Goal: Task Accomplishment & Management: Use online tool/utility

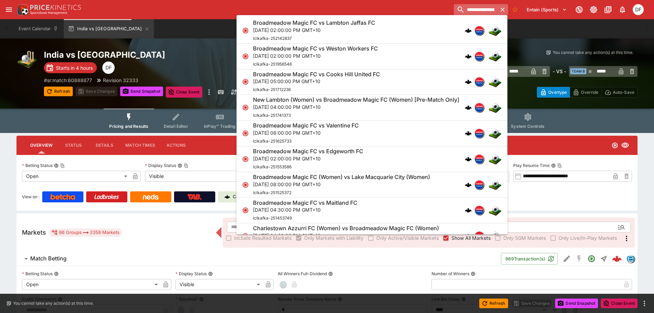
drag, startPoint x: 472, startPoint y: 11, endPoint x: 476, endPoint y: 11, distance: 4.5
click at [472, 11] on input "**********" at bounding box center [475, 9] width 43 height 11
drag, startPoint x: 469, startPoint y: 9, endPoint x: 485, endPoint y: 11, distance: 16.5
click at [485, 11] on input "**********" at bounding box center [475, 9] width 43 height 11
type input "**********"
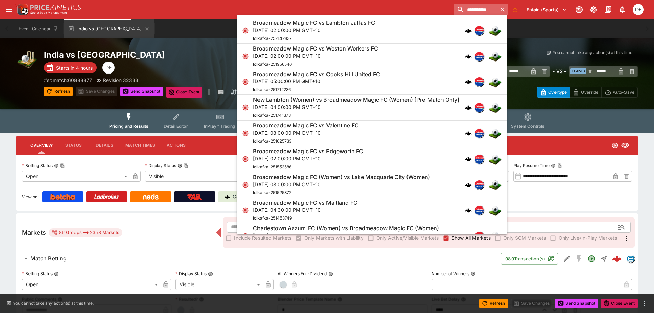
click at [481, 8] on input "**********" at bounding box center [475, 9] width 43 height 11
click at [480, 9] on input "**********" at bounding box center [475, 9] width 43 height 11
click at [466, 7] on input "**********" at bounding box center [475, 9] width 43 height 11
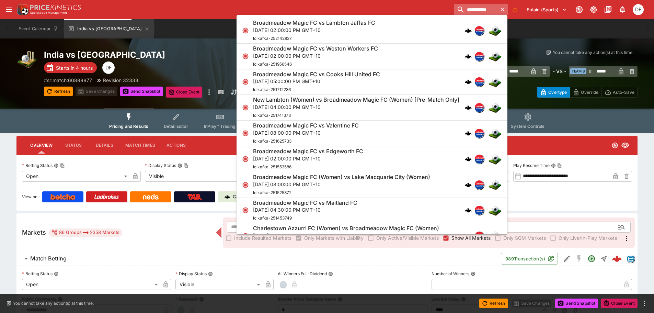
click at [466, 7] on input "**********" at bounding box center [475, 9] width 43 height 11
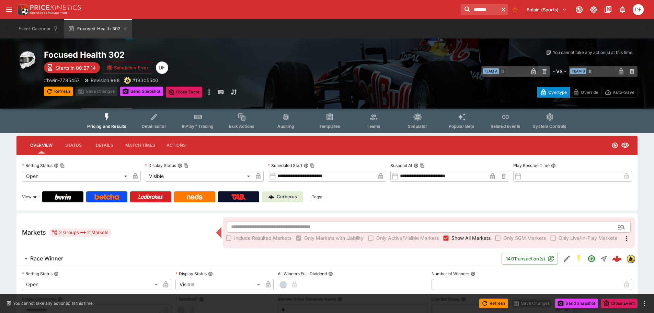
click at [461, 11] on input "*******" at bounding box center [480, 9] width 38 height 11
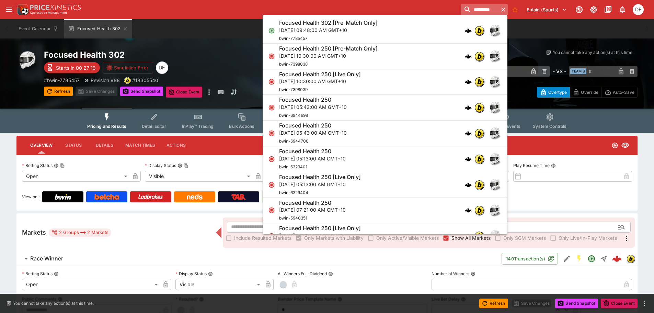
click at [462, 11] on input "*********" at bounding box center [480, 9] width 38 height 11
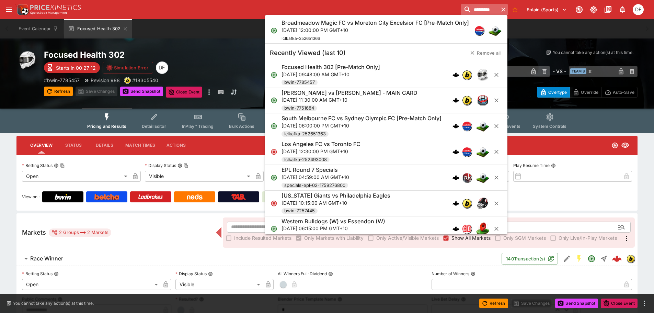
click at [462, 11] on input "*********" at bounding box center [480, 9] width 38 height 11
type input "*********"
click at [418, 29] on p "Sun, Oct 12, 2025, 12:00:00 PM GMT+10" at bounding box center [376, 29] width 188 height 7
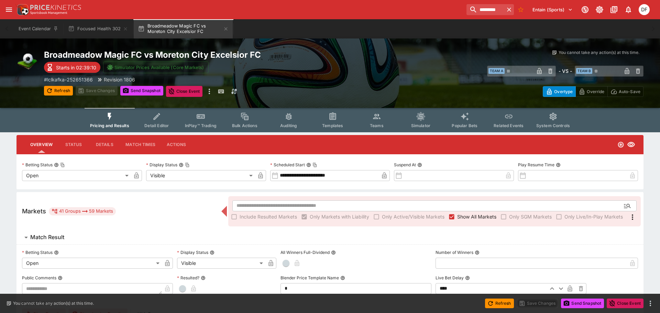
type input "**********"
type input "*******"
type input "**********"
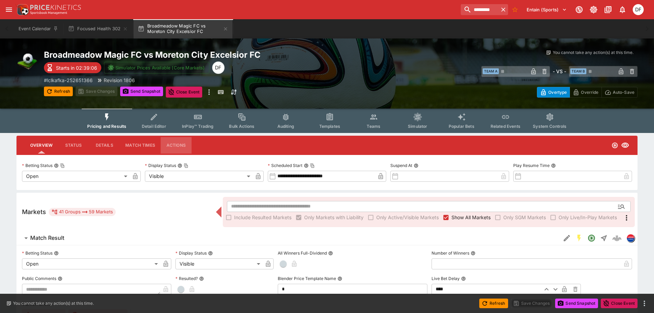
click at [175, 146] on button "Actions" at bounding box center [176, 145] width 31 height 16
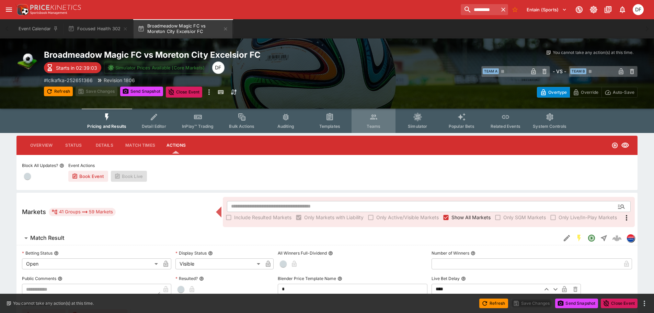
click at [356, 123] on button "Teams" at bounding box center [374, 121] width 44 height 24
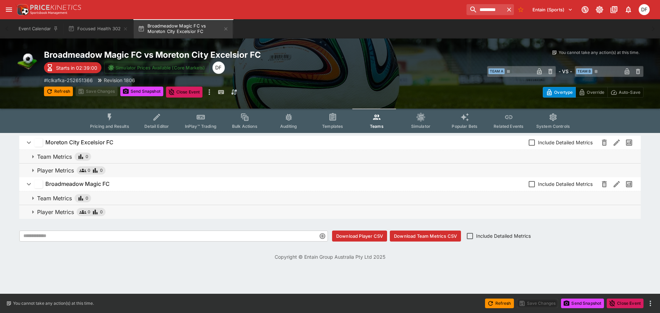
click at [8, 10] on icon "open drawer" at bounding box center [9, 9] width 8 height 8
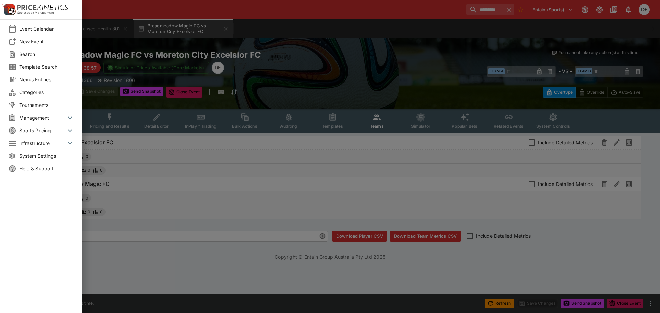
click at [41, 68] on span "Template Search" at bounding box center [46, 66] width 55 height 7
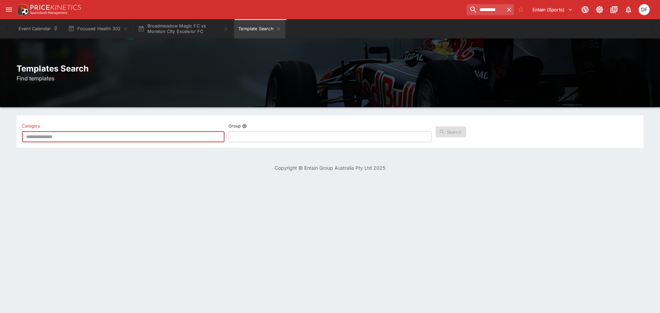
click at [193, 134] on input "text" at bounding box center [123, 136] width 202 height 11
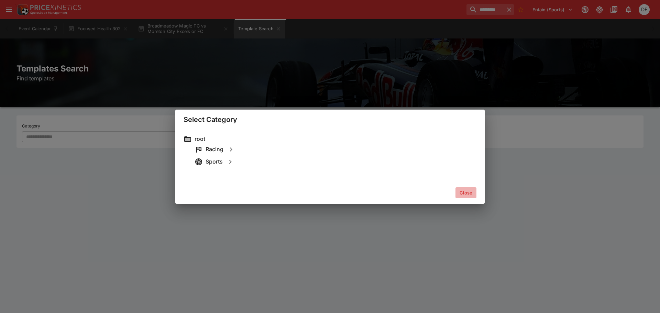
click at [471, 193] on button "Close" at bounding box center [465, 192] width 21 height 11
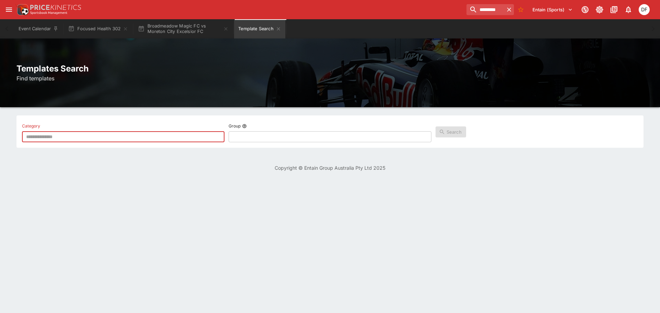
click at [299, 136] on input "text" at bounding box center [323, 136] width 191 height 11
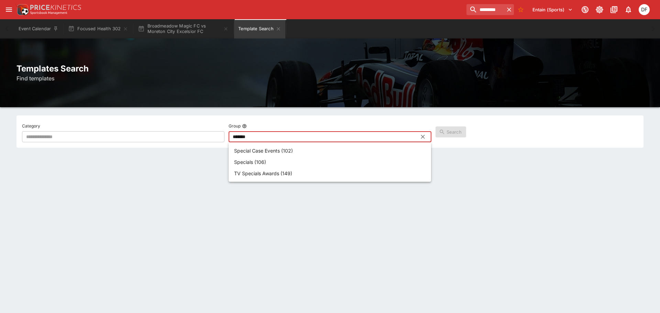
click at [282, 152] on p "Special Case Events (102)" at bounding box center [263, 150] width 59 height 7
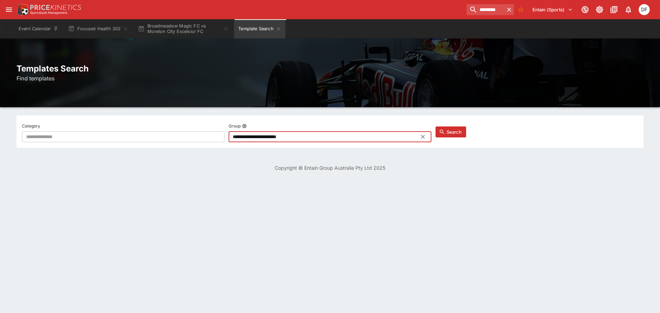
type input "**********"
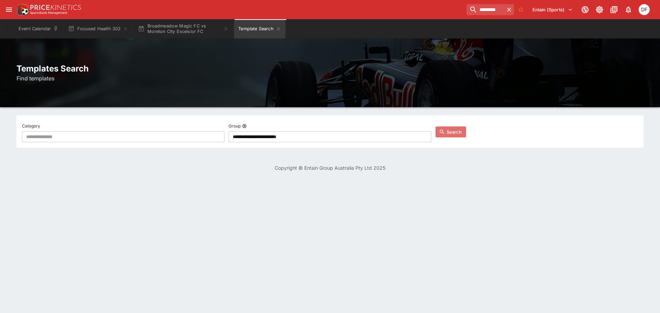
click at [451, 131] on button "Search" at bounding box center [450, 131] width 31 height 11
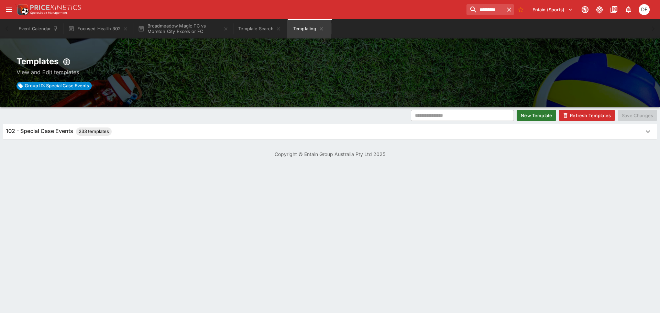
click at [137, 131] on div "102 - Special Case Events 233 templates" at bounding box center [323, 131] width 635 height 8
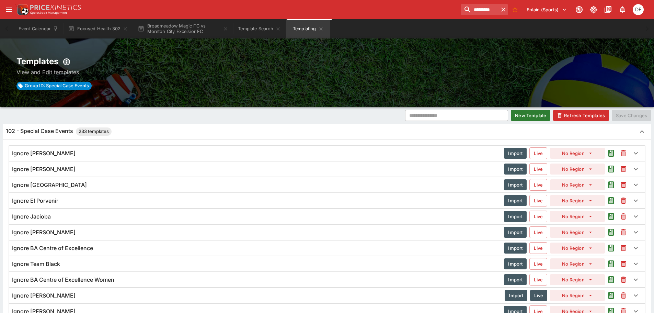
scroll to position [3784, 0]
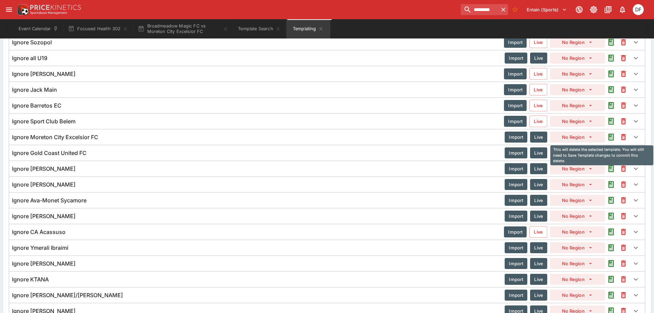
click at [623, 134] on icon "This will delete the selected template. You will still need to Save Template ch…" at bounding box center [623, 137] width 5 height 6
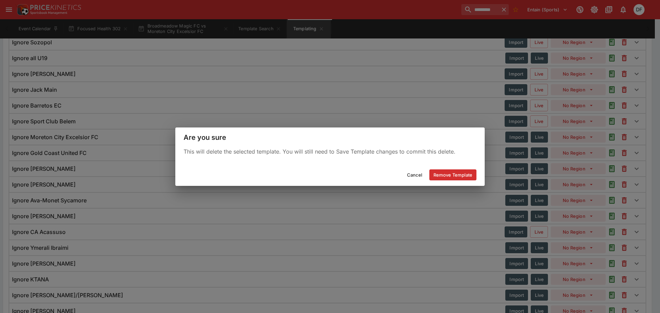
click at [459, 173] on button "Remove Template" at bounding box center [452, 174] width 47 height 11
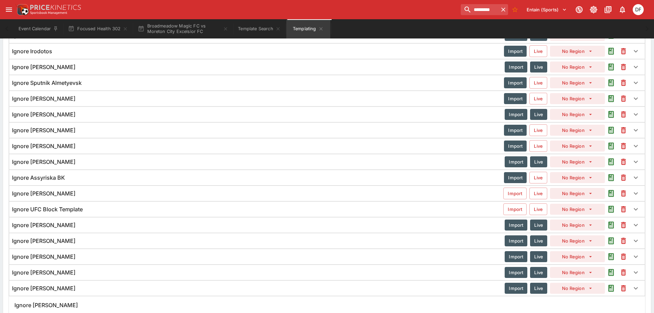
scroll to position [0, 0]
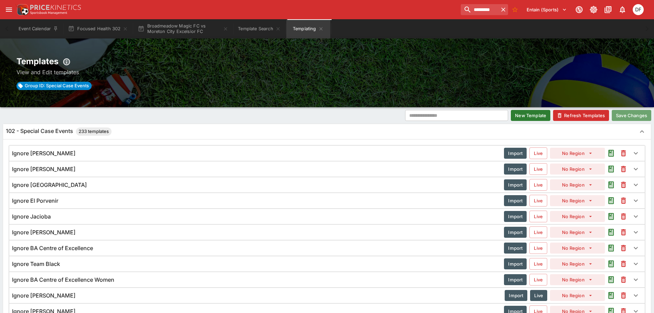
click at [636, 116] on button "Save Changes" at bounding box center [632, 115] width 40 height 11
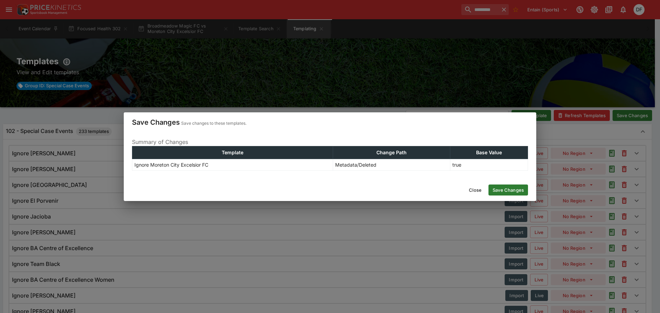
click at [510, 189] on button "Save Changes" at bounding box center [508, 189] width 40 height 11
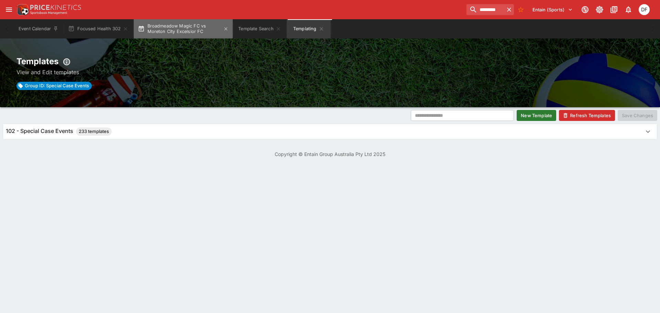
click at [182, 26] on button "Broadmeadow Magic FC vs Moreton City Excelsior FC" at bounding box center [183, 28] width 99 height 19
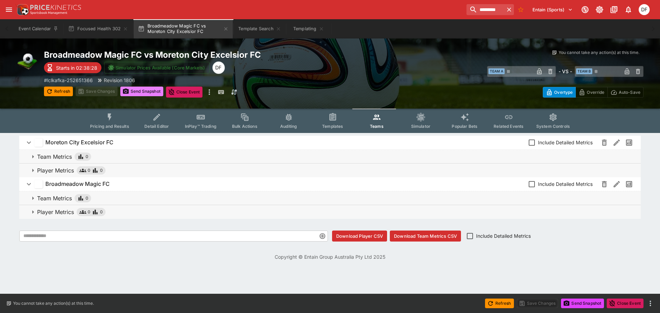
click at [144, 94] on button "Send Snapshot" at bounding box center [141, 92] width 43 height 10
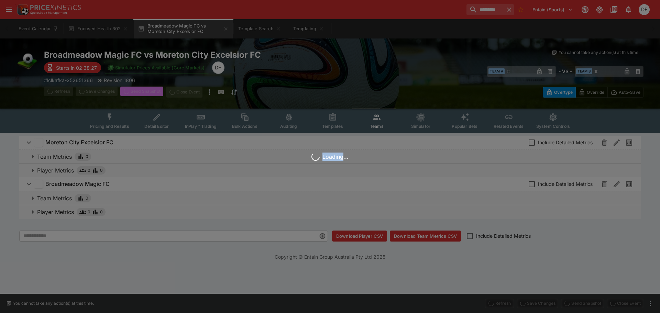
click at [144, 94] on div "Loading..." at bounding box center [330, 156] width 660 height 313
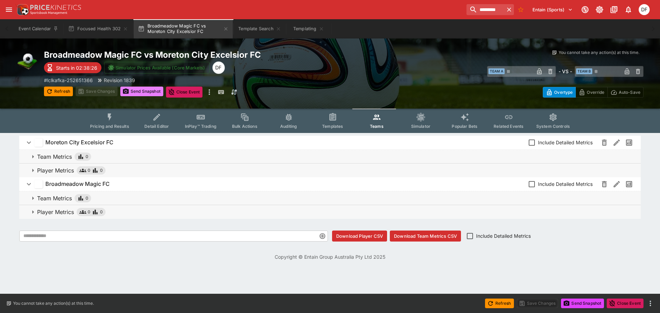
click at [145, 91] on button "Send Snapshot" at bounding box center [141, 92] width 43 height 10
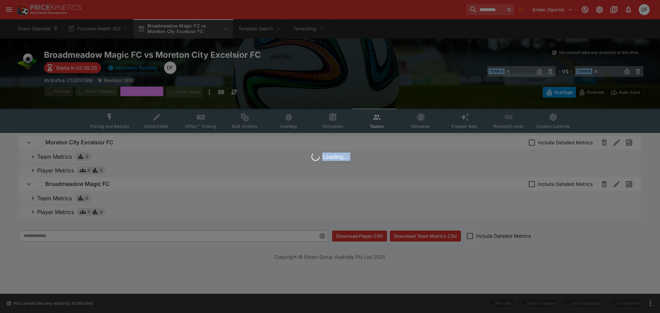
click at [145, 91] on div "Loading..." at bounding box center [330, 156] width 660 height 313
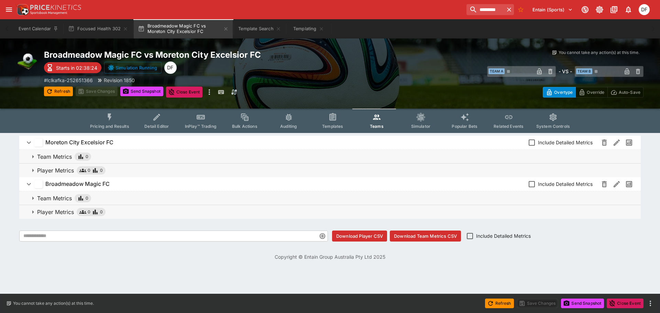
click at [114, 121] on icon "Event type filters" at bounding box center [109, 117] width 9 height 9
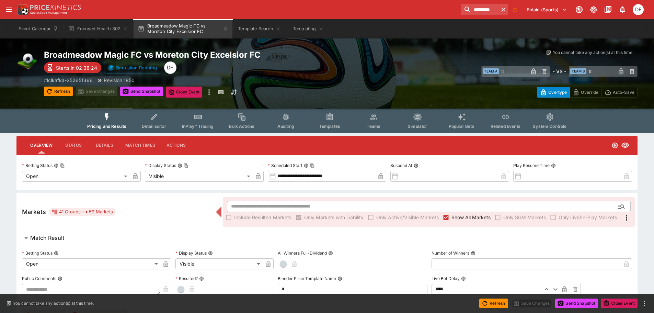
click at [114, 121] on button "Pricing and Results" at bounding box center [107, 121] width 50 height 24
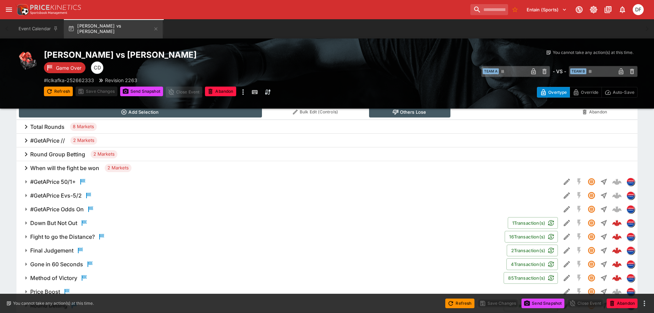
scroll to position [357, 0]
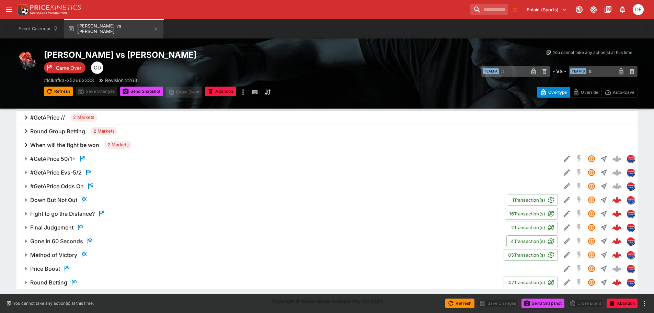
click at [65, 239] on h6 "Gone in 60 Seconds" at bounding box center [56, 241] width 53 height 7
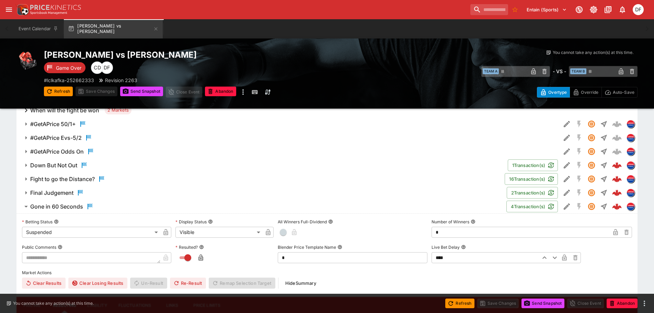
scroll to position [392, 0]
click at [61, 192] on h6 "Final Judgement" at bounding box center [51, 193] width 43 height 7
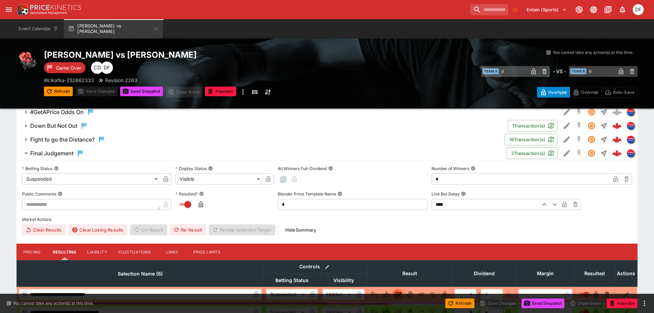
scroll to position [329, 0]
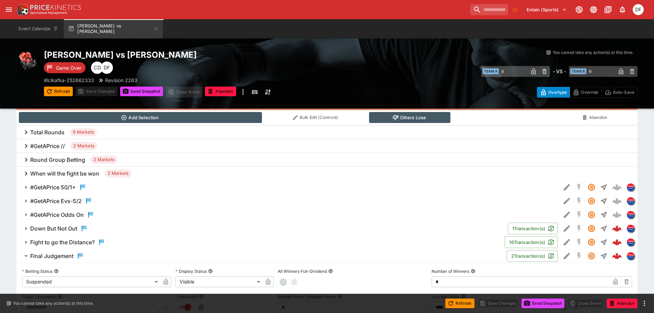
click at [58, 256] on h6 "Final Judgement" at bounding box center [51, 255] width 43 height 7
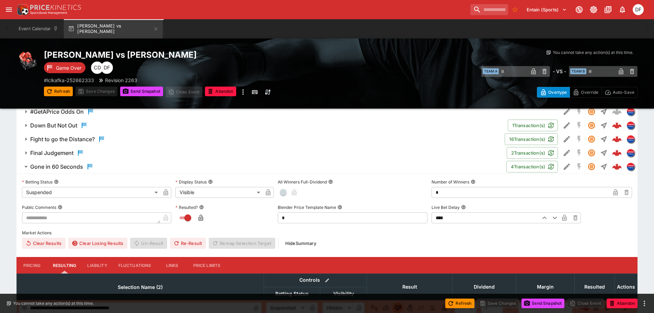
click at [74, 164] on h6 "Gone in 60 Seconds" at bounding box center [56, 166] width 53 height 7
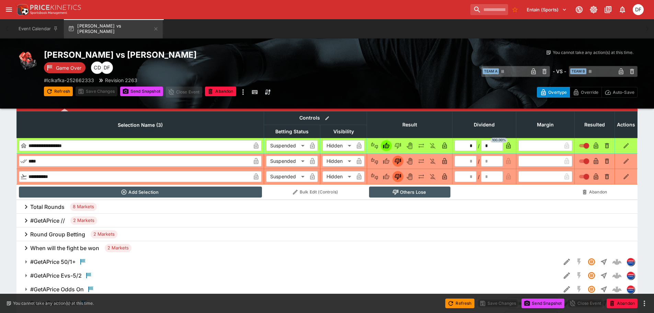
scroll to position [289, 0]
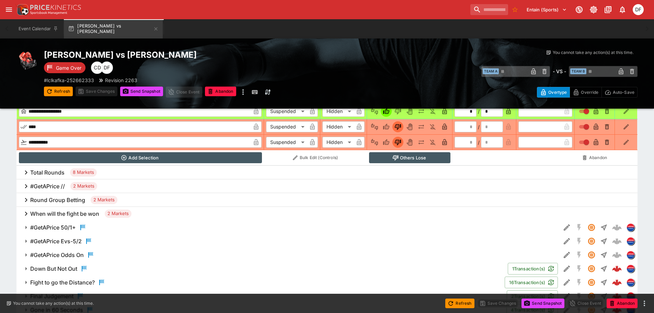
click at [62, 176] on h6 "Total Rounds" at bounding box center [47, 172] width 34 height 7
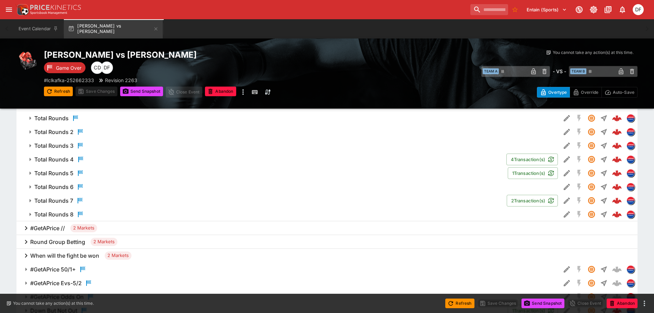
scroll to position [357, 0]
click at [65, 159] on h6 "Total Rounds 4" at bounding box center [54, 159] width 40 height 7
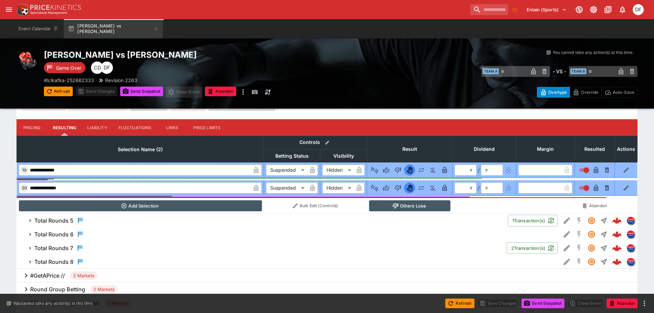
scroll to position [495, 0]
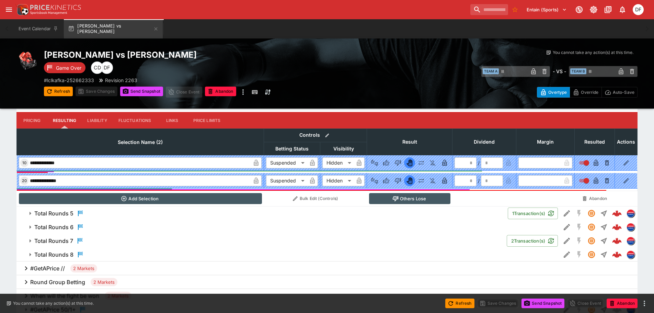
click at [64, 240] on h6 "Total Rounds 7" at bounding box center [53, 240] width 39 height 7
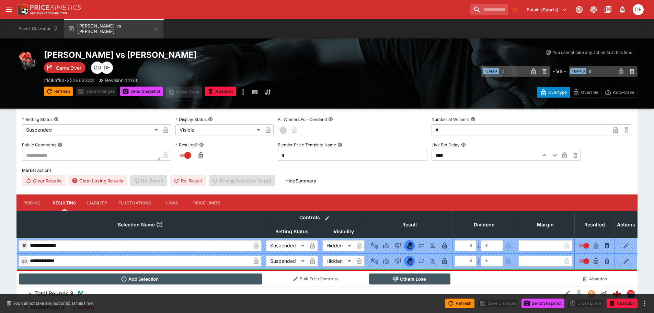
scroll to position [632, 0]
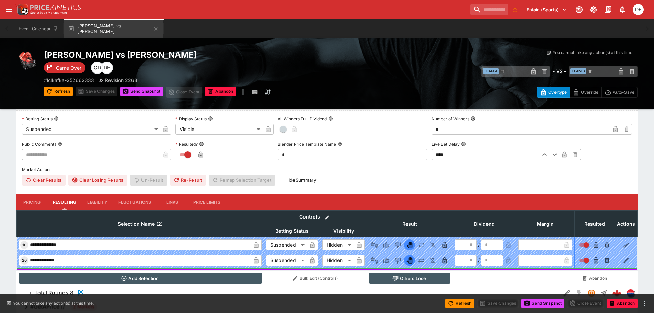
click at [35, 198] on button "Pricing" at bounding box center [31, 202] width 31 height 16
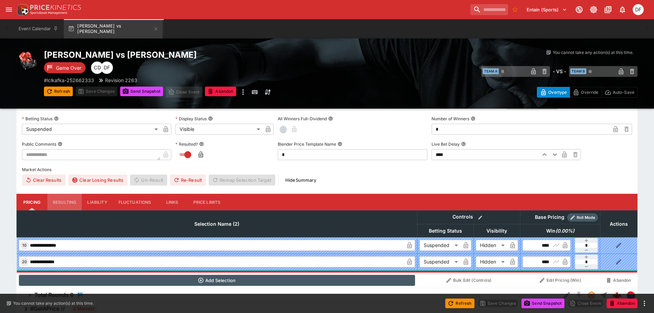
click at [62, 200] on button "Resulting" at bounding box center [64, 202] width 34 height 16
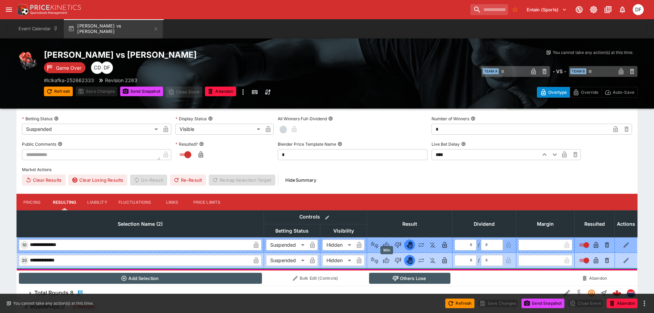
click at [386, 258] on icon "Win" at bounding box center [386, 260] width 7 height 7
type input "*"
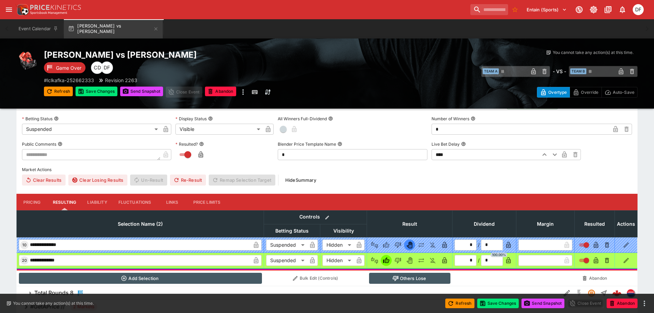
scroll to position [598, 0]
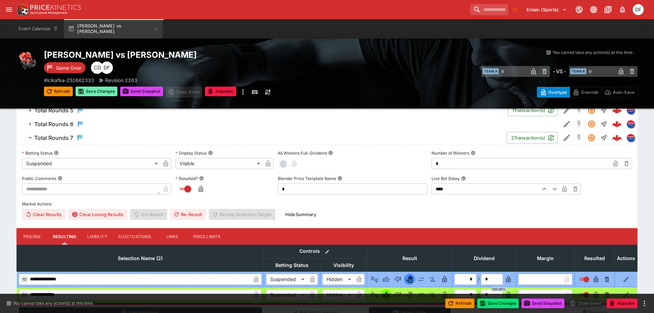
click at [100, 90] on button "Save Changes" at bounding box center [97, 92] width 42 height 10
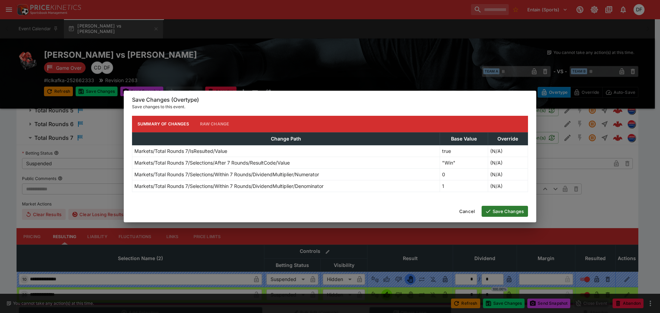
click at [508, 212] on button "Save Changes" at bounding box center [504, 211] width 46 height 11
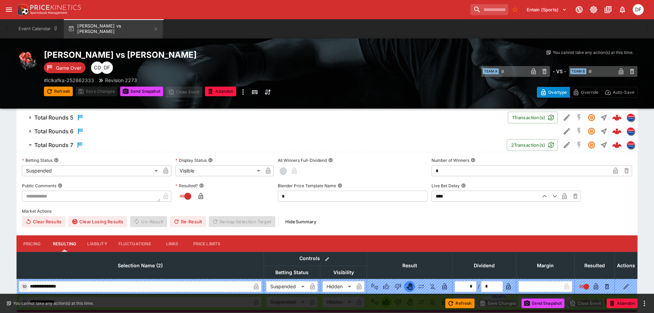
scroll to position [605, 0]
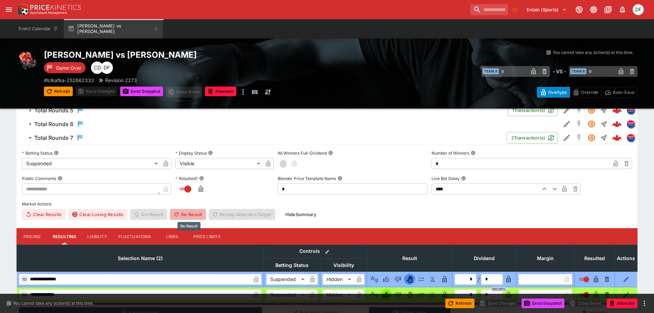
click at [192, 213] on button "Re-Result" at bounding box center [188, 214] width 36 height 11
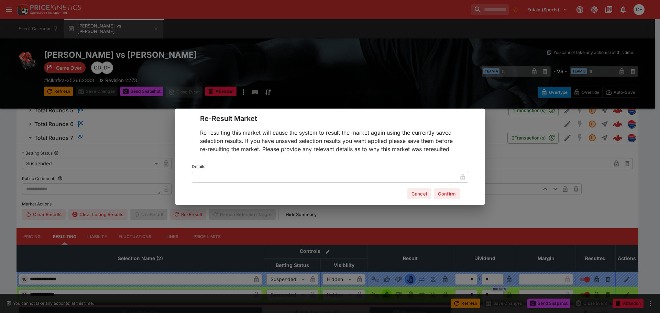
click at [215, 173] on input "text" at bounding box center [324, 176] width 265 height 11
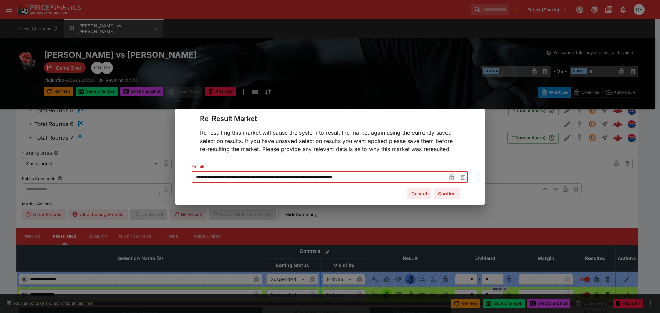
type input "**********"
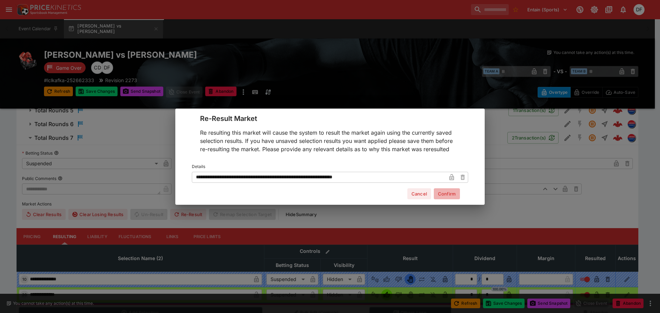
click at [438, 194] on button "Confirm" at bounding box center [447, 193] width 26 height 11
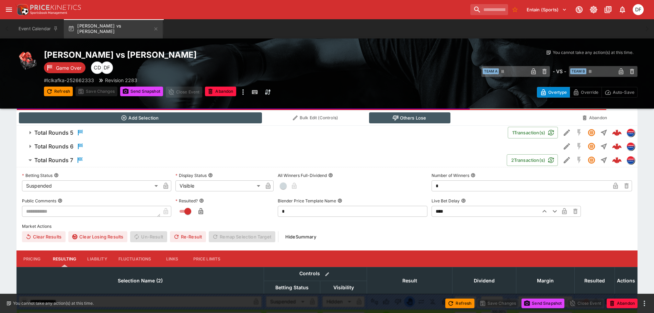
scroll to position [571, 0]
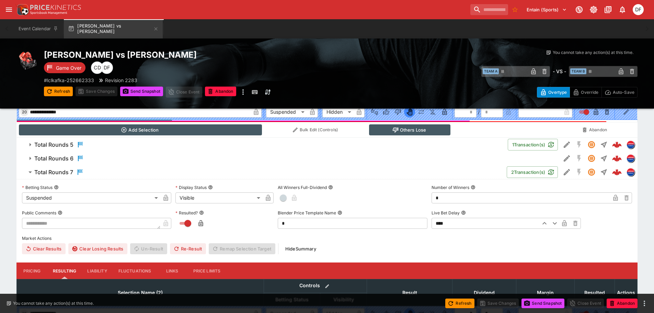
click at [62, 145] on h6 "Total Rounds 5" at bounding box center [53, 144] width 39 height 7
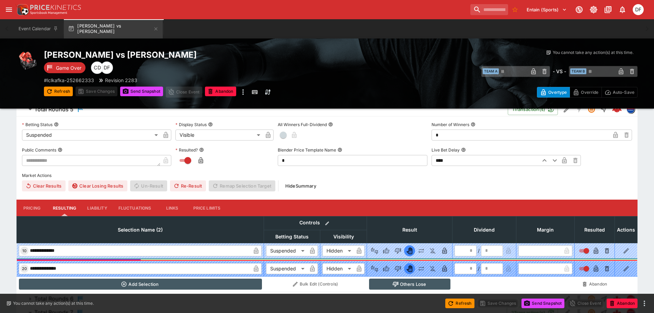
scroll to position [639, 0]
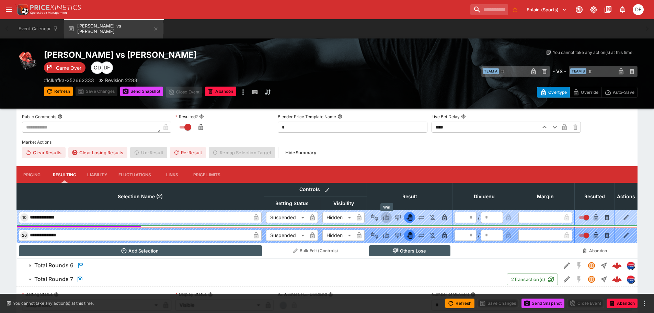
click at [389, 217] on icon "Win" at bounding box center [387, 217] width 3 height 4
type input "*"
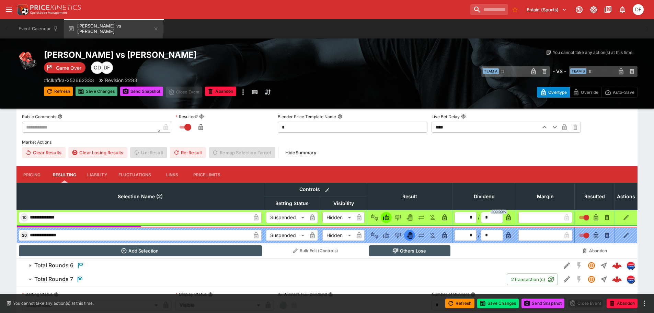
click at [95, 92] on button "Save Changes" at bounding box center [97, 92] width 42 height 10
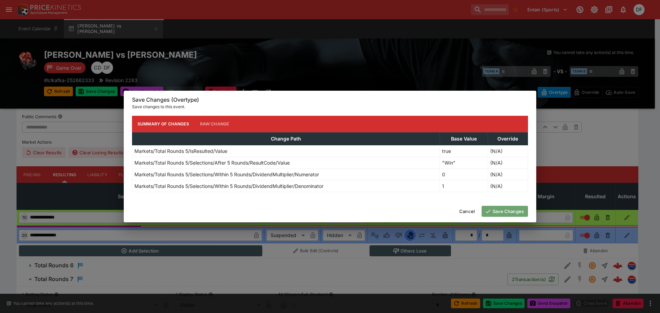
click at [506, 209] on button "Save Changes" at bounding box center [504, 211] width 46 height 11
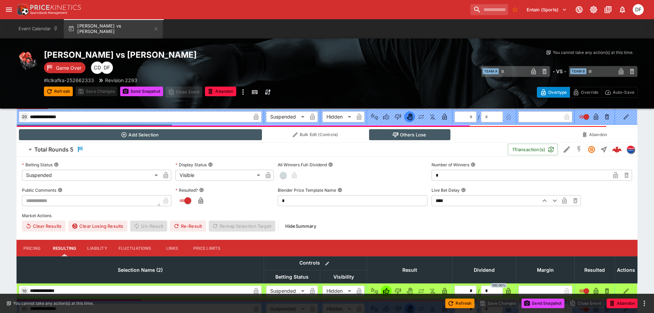
scroll to position [605, 0]
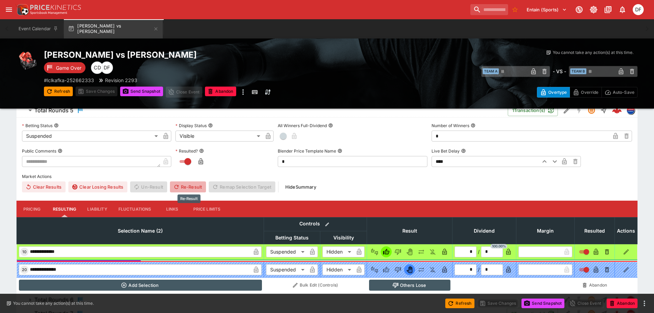
click at [195, 184] on button "Re-Result" at bounding box center [188, 186] width 36 height 11
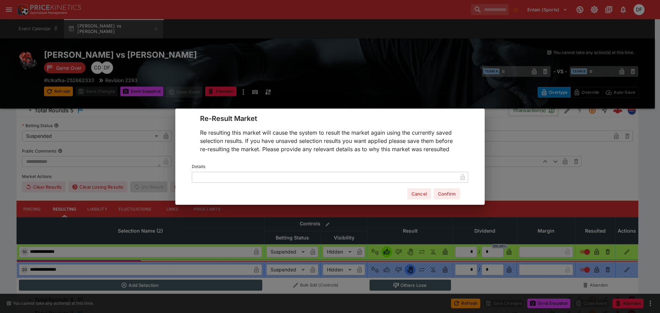
click at [251, 173] on input "text" at bounding box center [324, 176] width 265 height 11
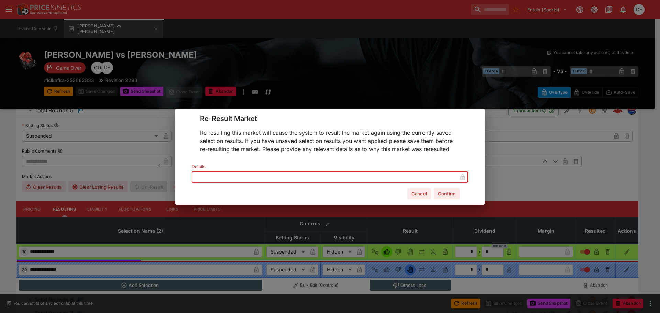
click at [390, 180] on input "text" at bounding box center [324, 176] width 265 height 11
type input "********"
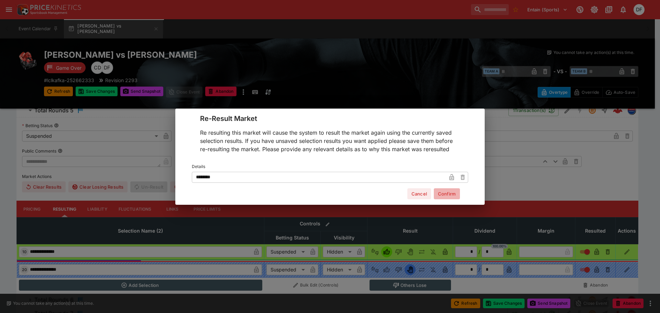
click at [450, 193] on button "Confirm" at bounding box center [447, 193] width 26 height 11
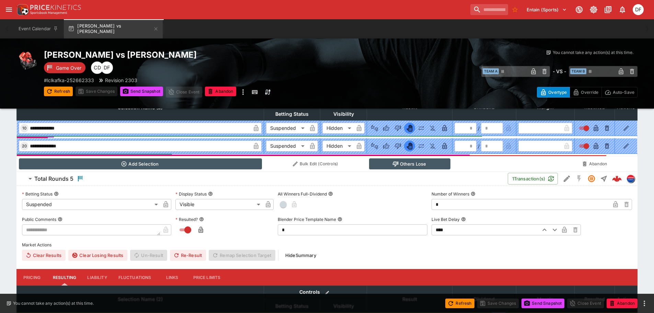
scroll to position [536, 0]
click at [63, 178] on h6 "Total Rounds 5" at bounding box center [53, 179] width 39 height 7
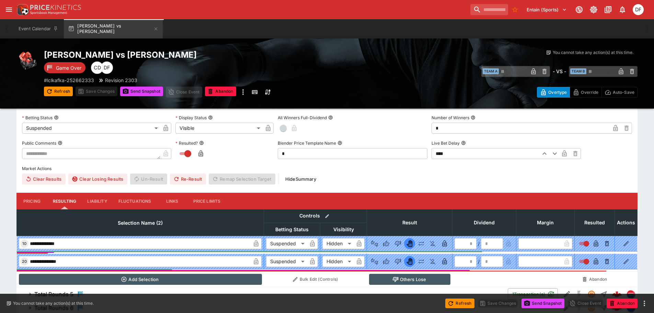
scroll to position [433, 0]
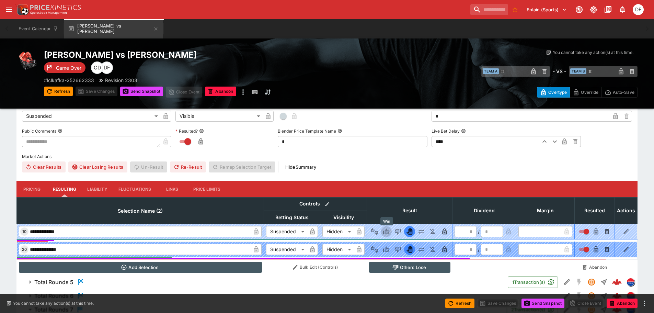
click at [387, 227] on button "Win" at bounding box center [386, 231] width 11 height 11
type input "*"
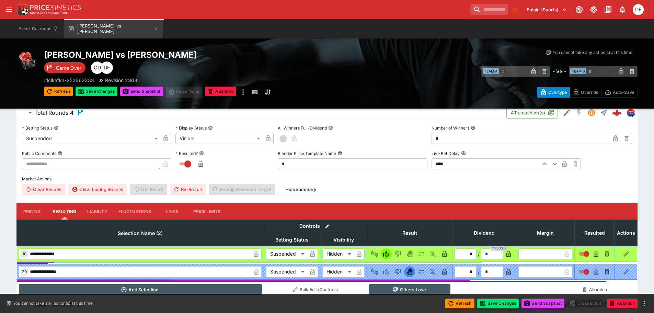
scroll to position [399, 0]
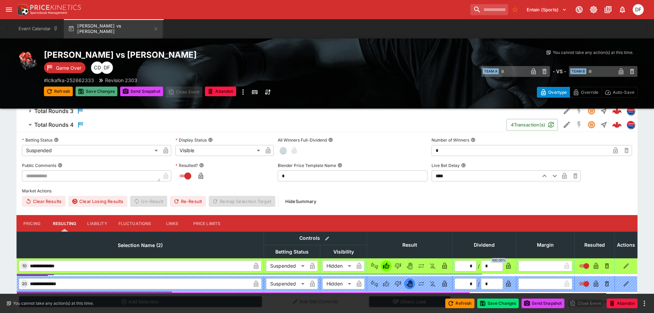
click at [103, 90] on button "Save Changes" at bounding box center [97, 92] width 42 height 10
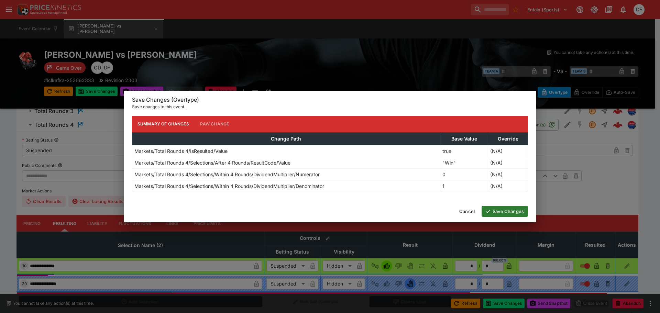
click at [508, 210] on button "Save Changes" at bounding box center [504, 211] width 46 height 11
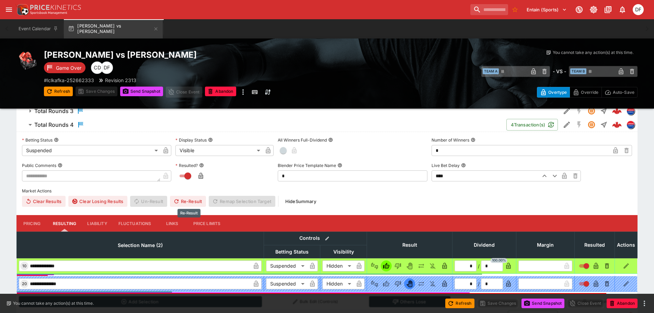
click at [194, 201] on button "Re-Result" at bounding box center [188, 201] width 36 height 11
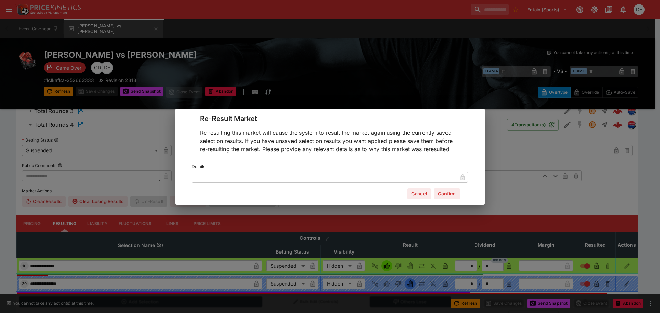
click at [206, 175] on input "text" at bounding box center [324, 176] width 265 height 11
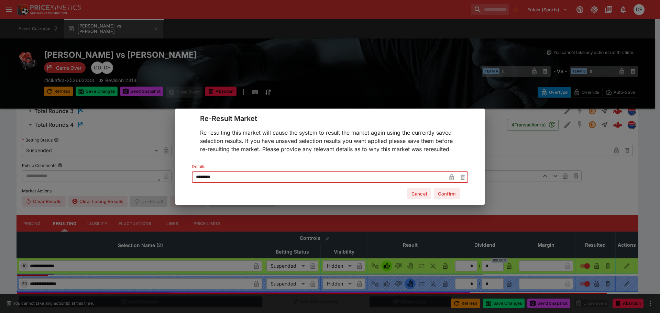
type input "********"
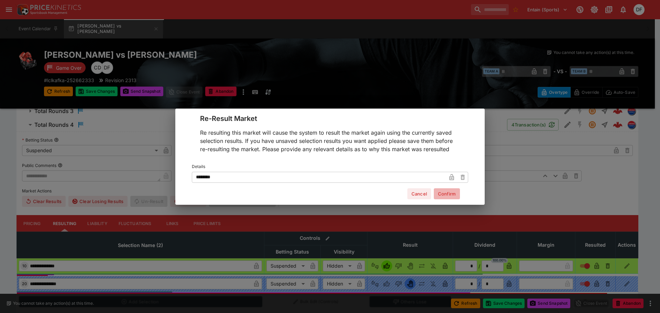
click at [442, 193] on button "Confirm" at bounding box center [447, 193] width 26 height 11
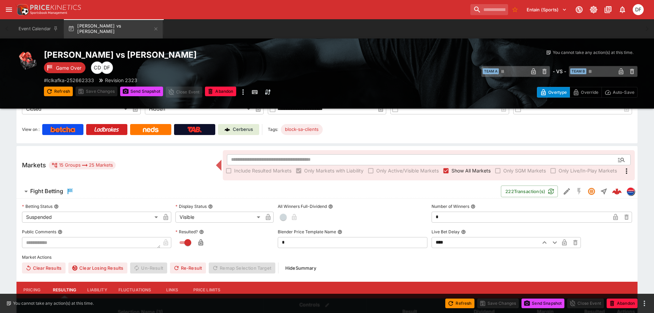
scroll to position [55, 0]
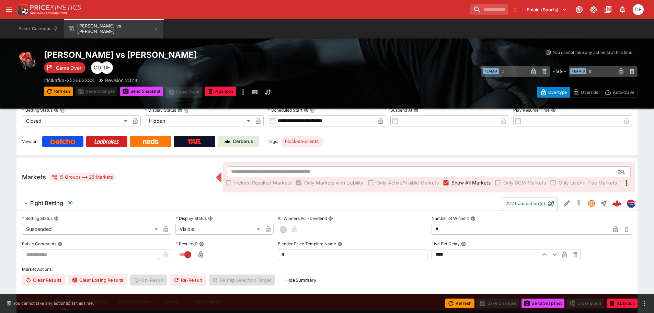
click at [58, 205] on h6 "Fight Betting" at bounding box center [46, 203] width 33 height 7
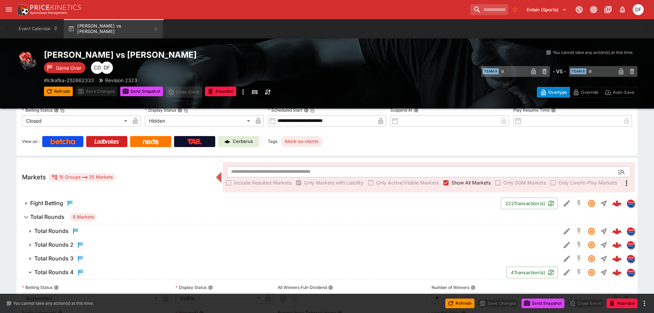
click at [54, 218] on h6 "Total Rounds" at bounding box center [47, 216] width 34 height 7
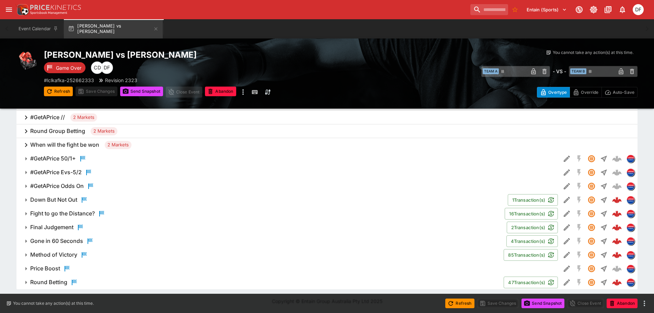
click at [72, 210] on div "Fight to go the Distance?" at bounding box center [68, 214] width 76 height 8
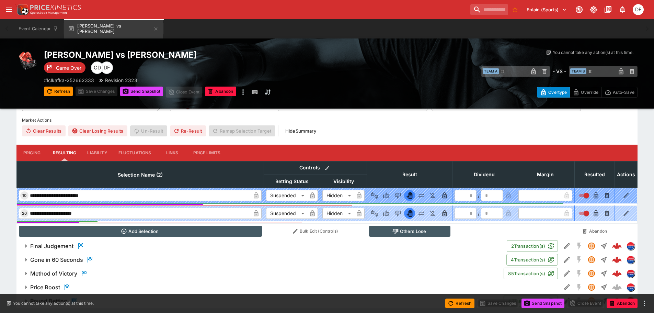
scroll to position [340, 0]
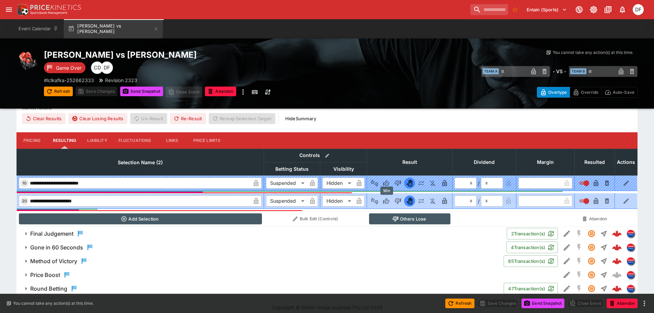
click at [387, 203] on icon "Win" at bounding box center [386, 201] width 6 height 6
type input "*"
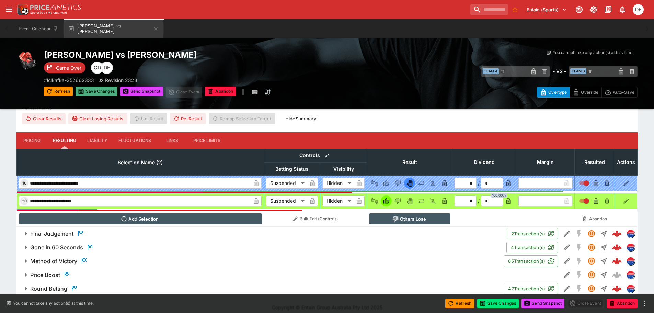
click at [112, 90] on button "Save Changes" at bounding box center [97, 92] width 42 height 10
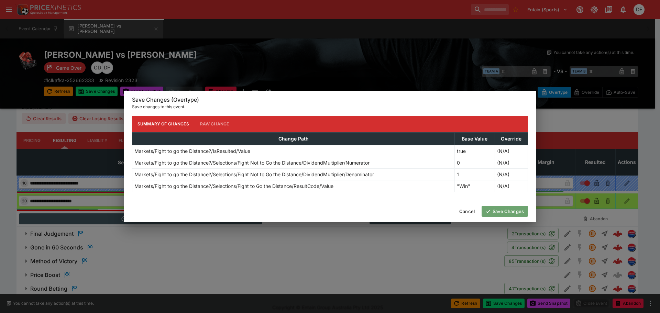
click at [511, 210] on button "Save Changes" at bounding box center [504, 211] width 46 height 11
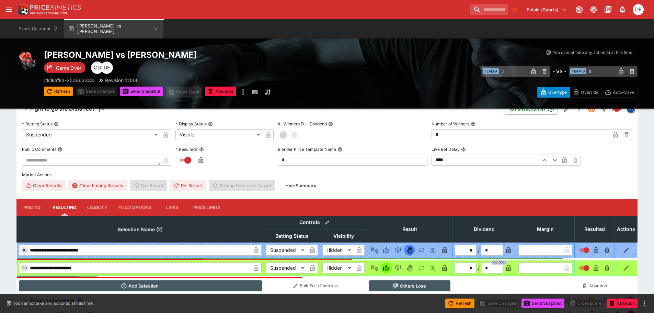
scroll to position [272, 0]
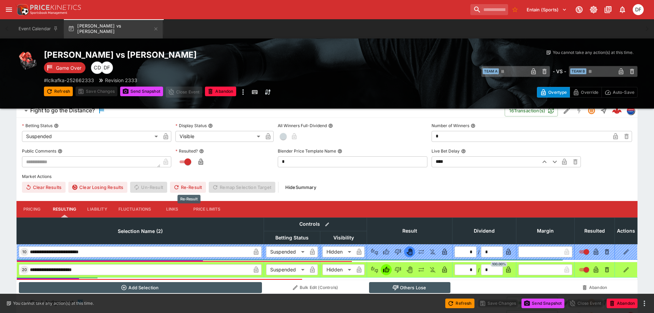
click at [186, 187] on button "Re-Result" at bounding box center [188, 187] width 36 height 11
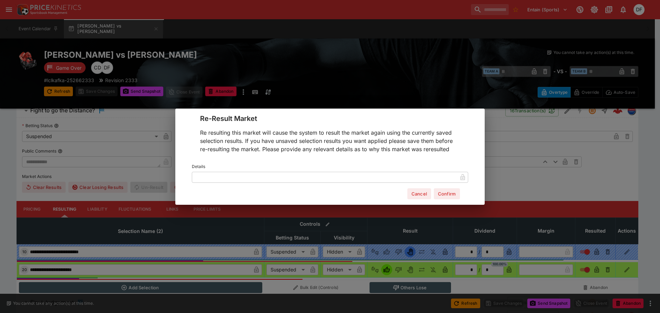
click at [221, 169] on label "Details" at bounding box center [330, 166] width 276 height 10
click at [221, 173] on input "text" at bounding box center [324, 176] width 265 height 11
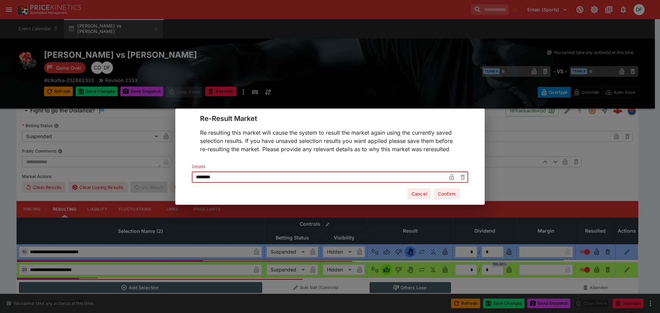
type input "********"
click at [449, 194] on button "Confirm" at bounding box center [447, 193] width 26 height 11
